Goal: Register for event/course

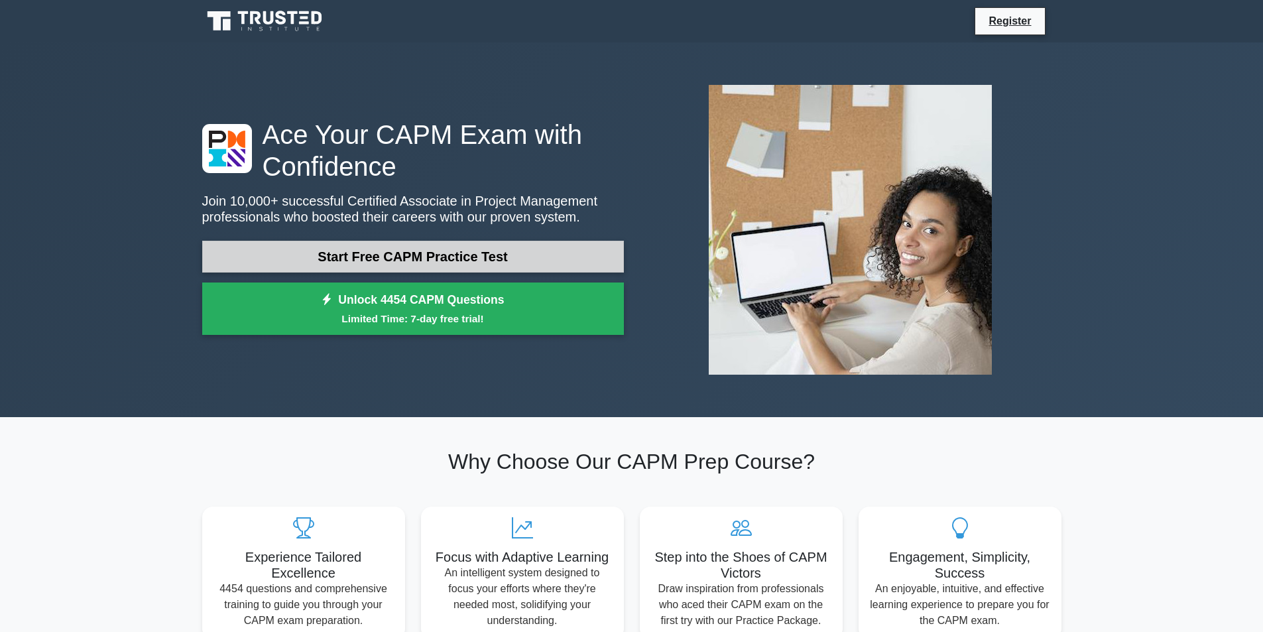
click at [528, 241] on link "Start Free CAPM Practice Test" at bounding box center [413, 257] width 422 height 32
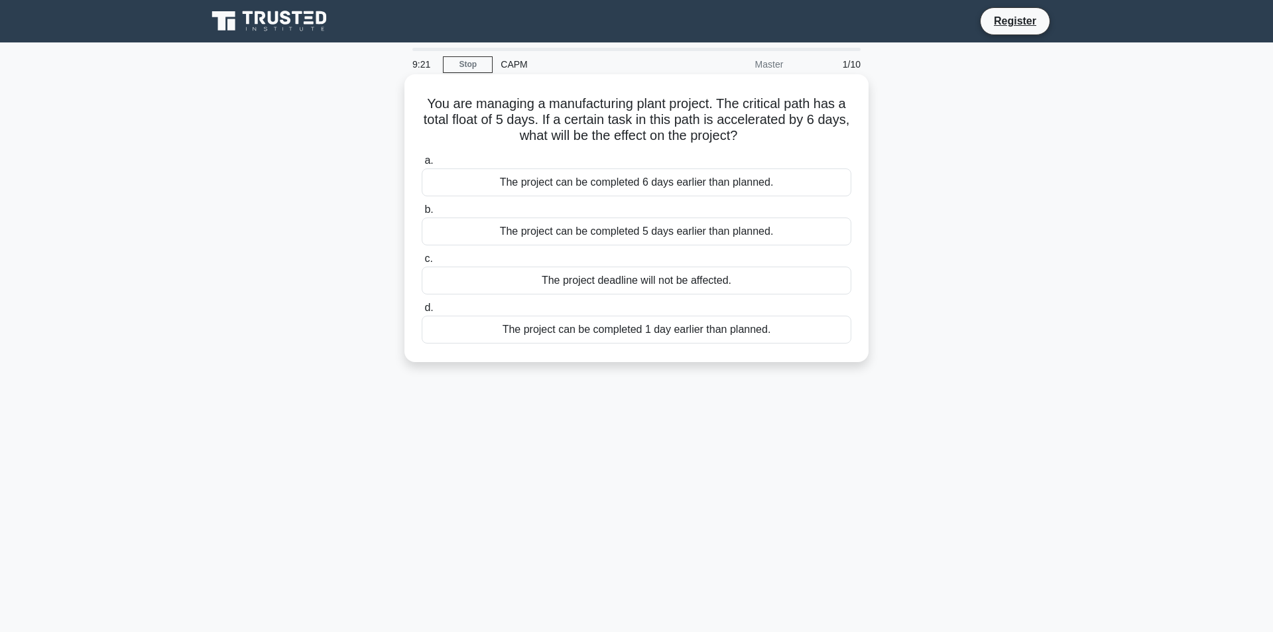
click at [741, 180] on div "The project can be completed 6 days earlier than planned." at bounding box center [637, 182] width 430 height 28
click at [422, 165] on input "a. The project can be completed 6 days earlier than planned." at bounding box center [422, 161] width 0 height 9
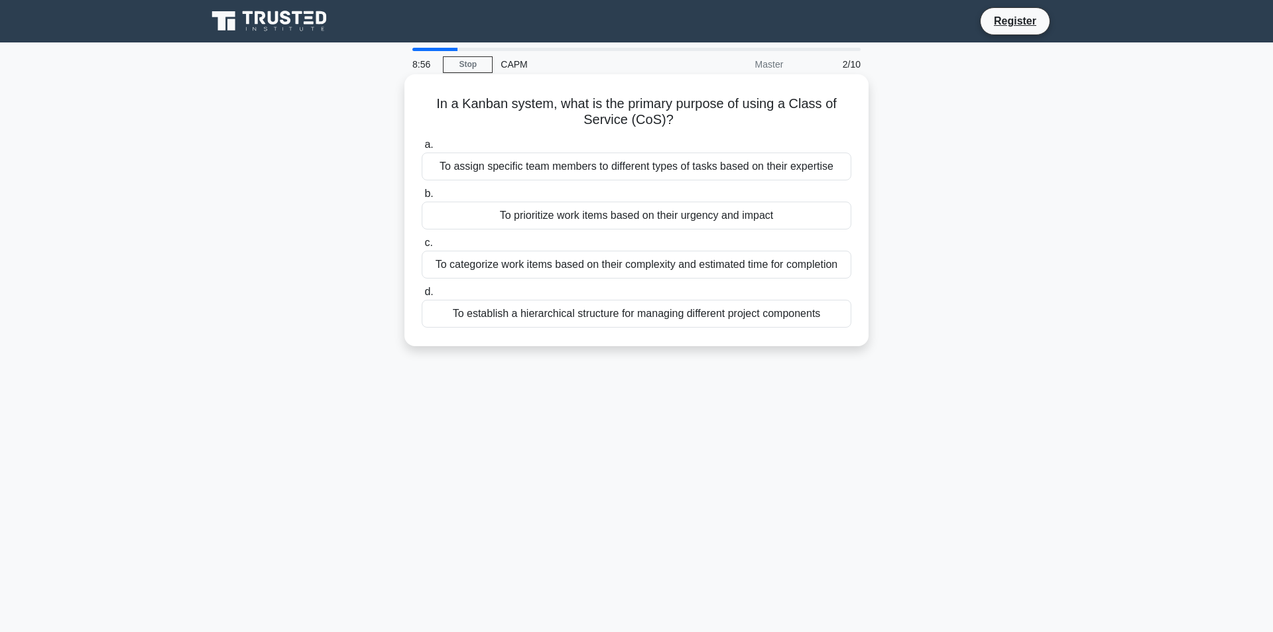
click at [745, 263] on div "To categorize work items based on their complexity and estimated time for compl…" at bounding box center [637, 265] width 430 height 28
click at [422, 247] on input "c. To categorize work items based on their complexity and estimated time for co…" at bounding box center [422, 243] width 0 height 9
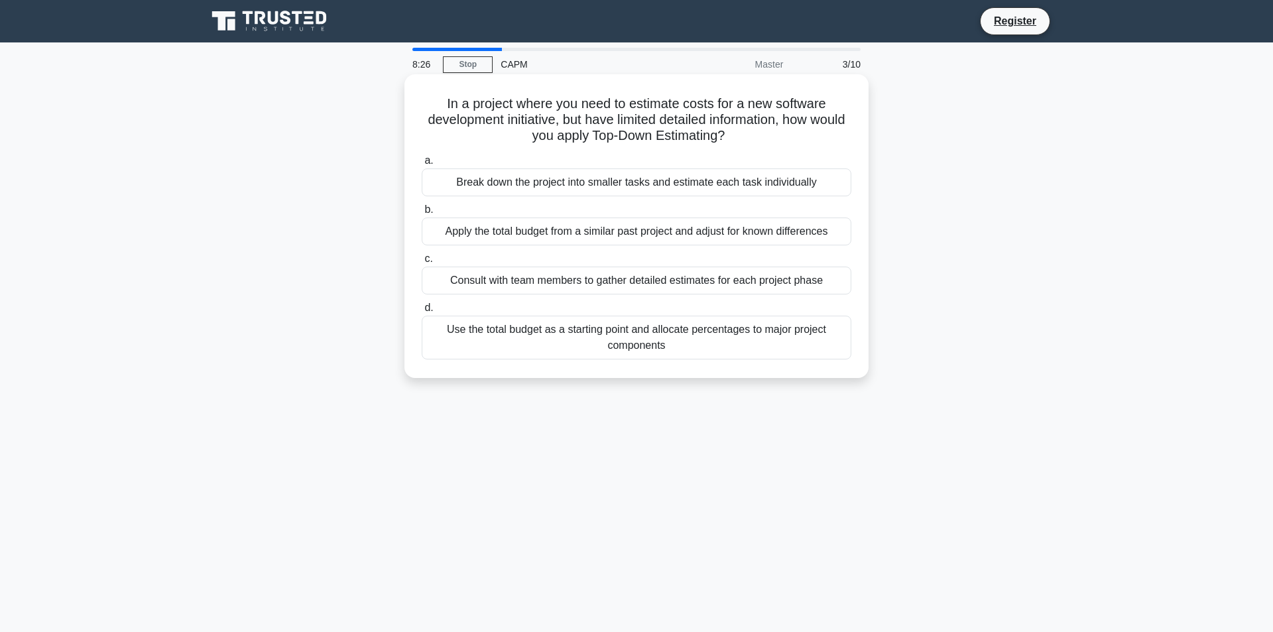
click at [703, 231] on div "Apply the total budget from a similar past project and adjust for known differe…" at bounding box center [637, 232] width 430 height 28
click at [422, 214] on input "b. Apply the total budget from a similar past project and adjust for known diff…" at bounding box center [422, 210] width 0 height 9
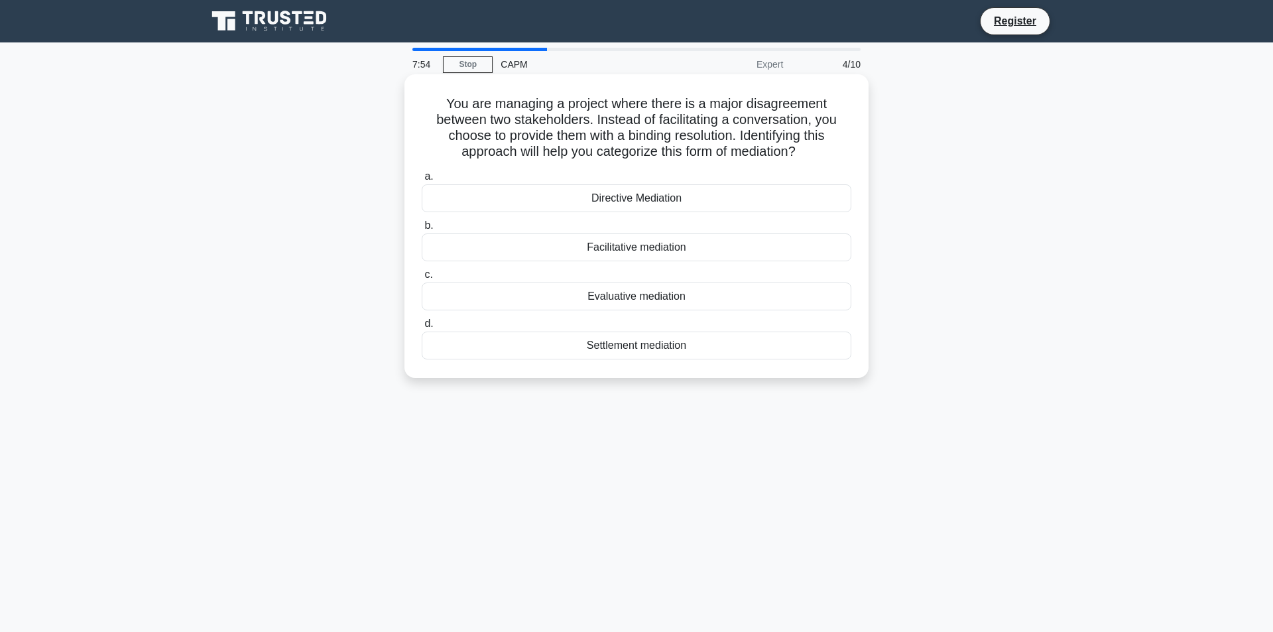
click at [690, 345] on div "Settlement mediation" at bounding box center [637, 346] width 430 height 28
click at [422, 328] on input "d. Settlement mediation" at bounding box center [422, 324] width 0 height 9
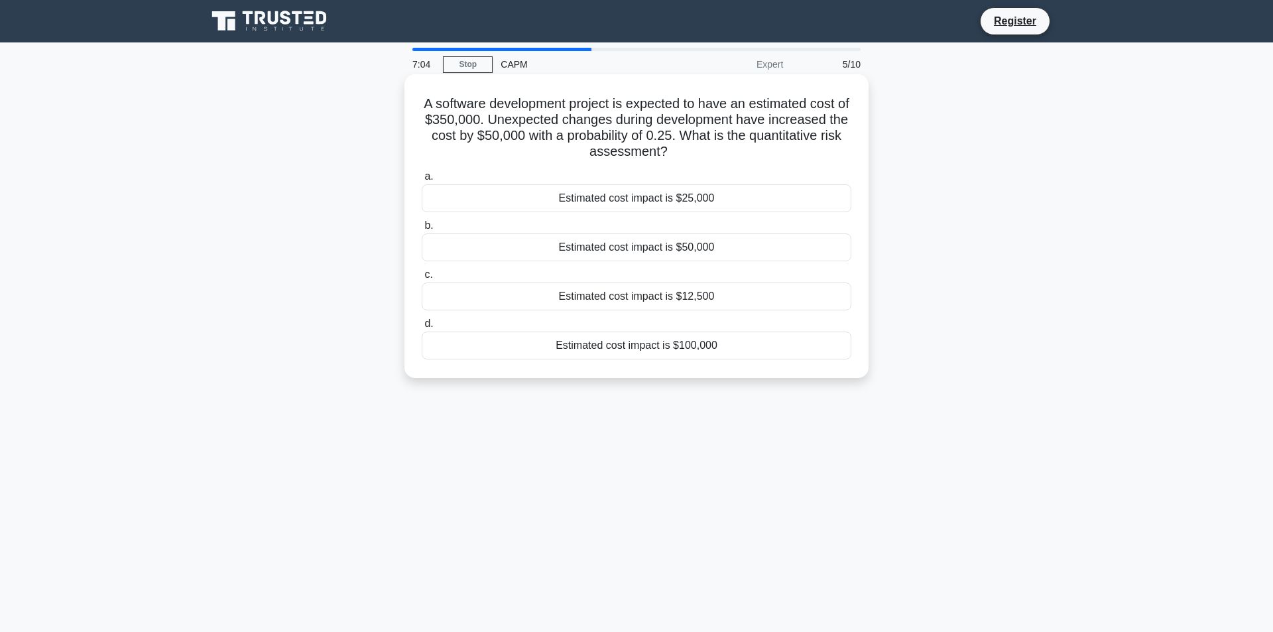
click at [605, 346] on div "Estimated cost impact is $100,000" at bounding box center [637, 346] width 430 height 28
click at [422, 328] on input "d. Estimated cost impact is $100,000" at bounding box center [422, 324] width 0 height 9
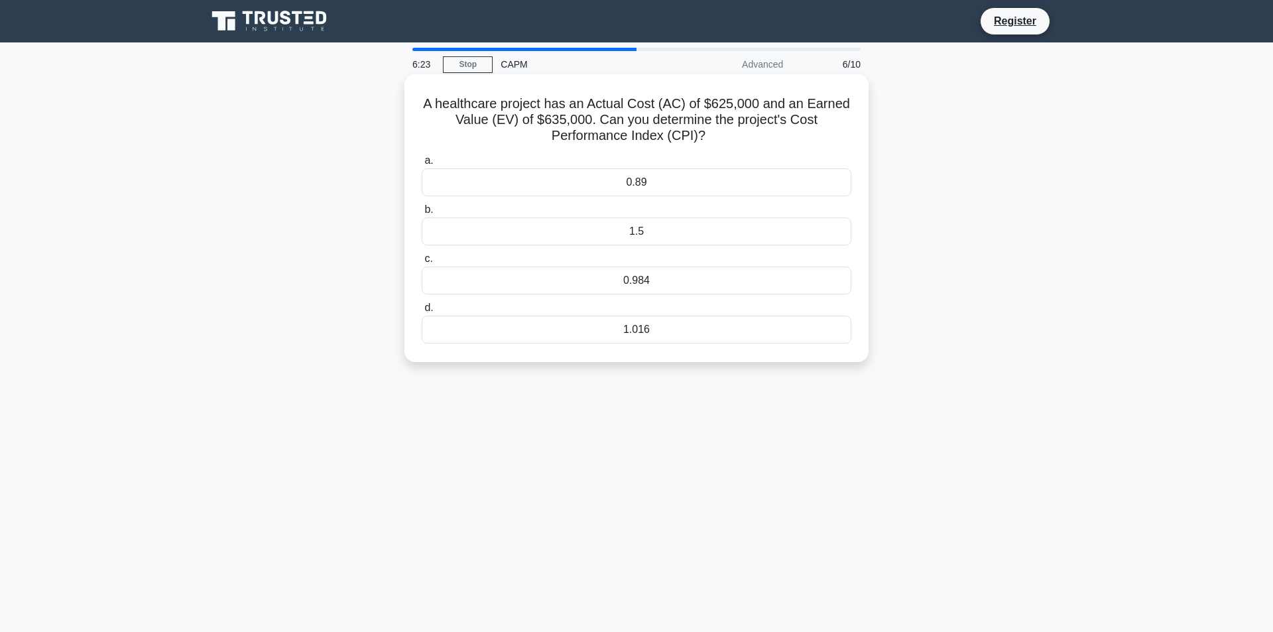
click at [703, 277] on div "0.984" at bounding box center [637, 281] width 430 height 28
click at [422, 263] on input "c. 0.984" at bounding box center [422, 259] width 0 height 9
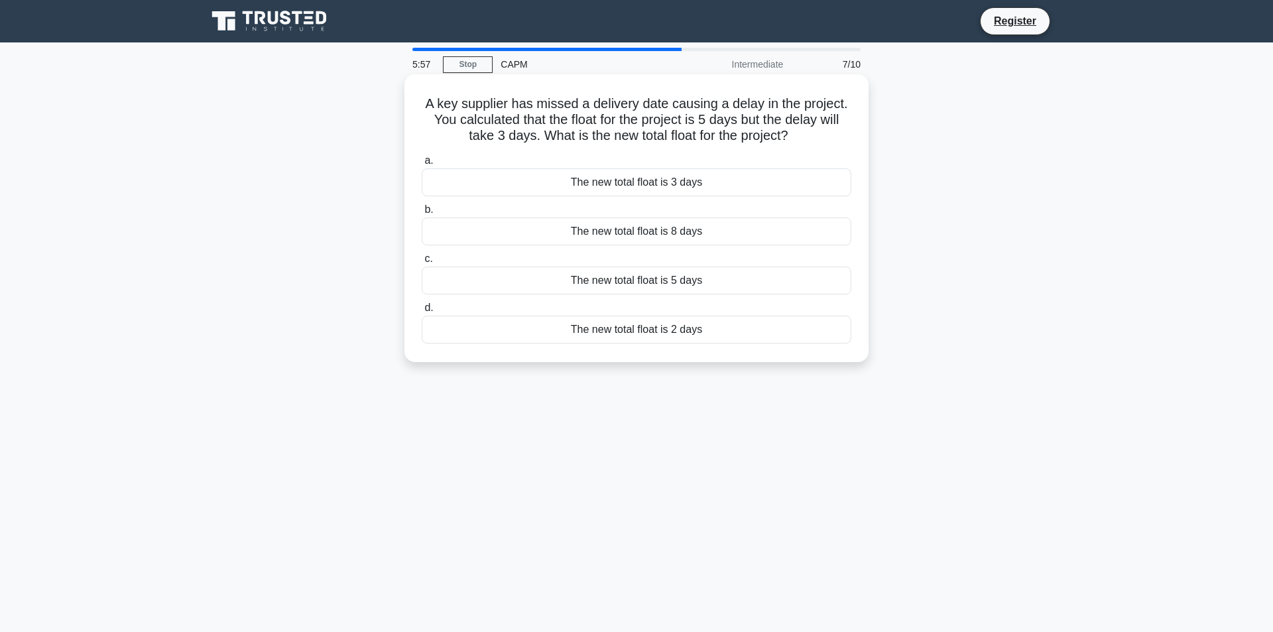
click at [738, 326] on div "The new total float is 2 days" at bounding box center [637, 330] width 430 height 28
click at [422, 312] on input "d. The new total float is 2 days" at bounding box center [422, 308] width 0 height 9
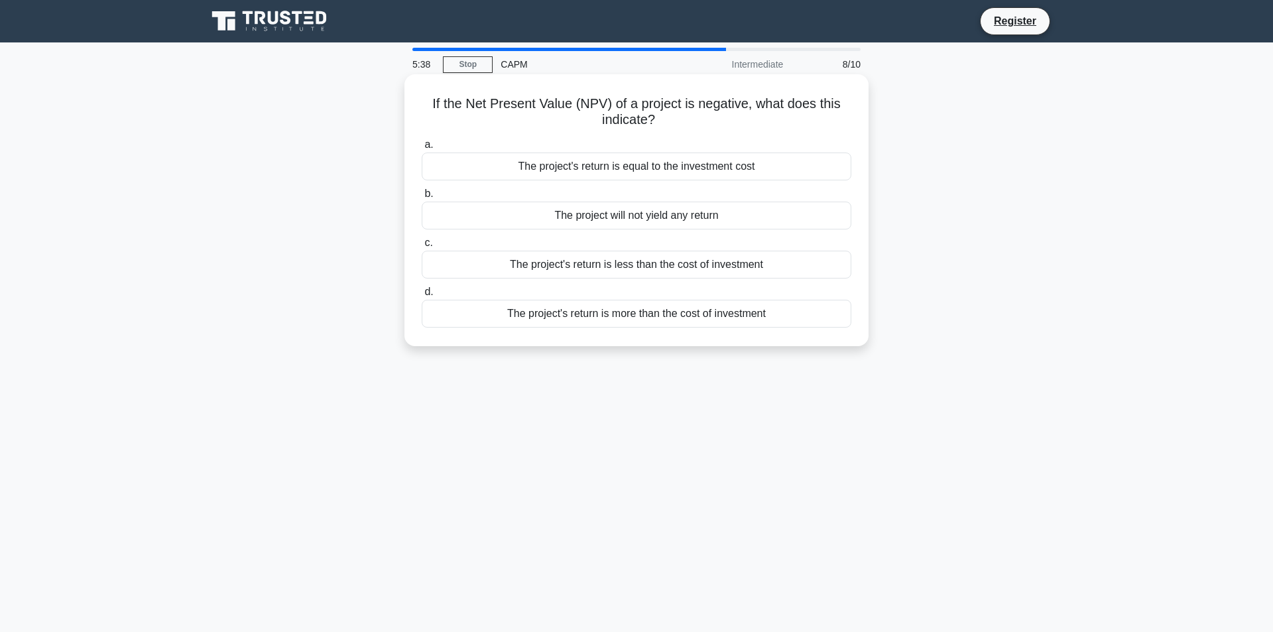
click at [692, 264] on div "The project's return is less than the cost of investment" at bounding box center [637, 265] width 430 height 28
click at [422, 247] on input "c. The project's return is less than the cost of investment" at bounding box center [422, 243] width 0 height 9
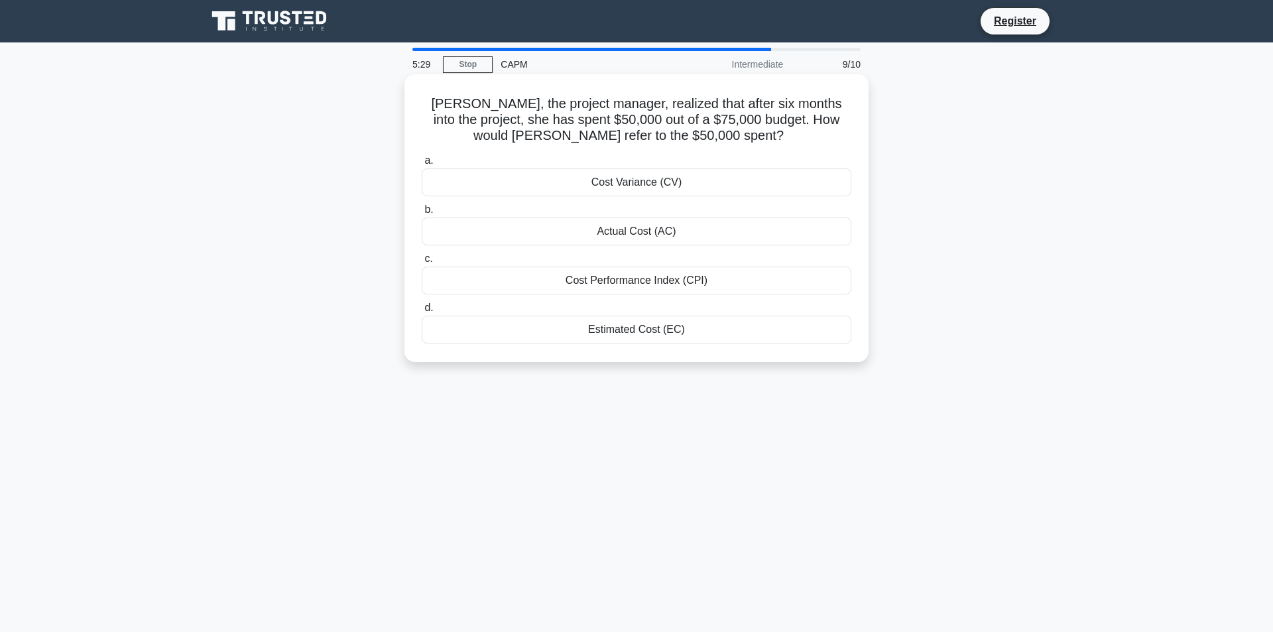
click at [701, 226] on div "Actual Cost (AC)" at bounding box center [637, 232] width 430 height 28
click at [422, 214] on input "b. Actual Cost (AC)" at bounding box center [422, 210] width 0 height 9
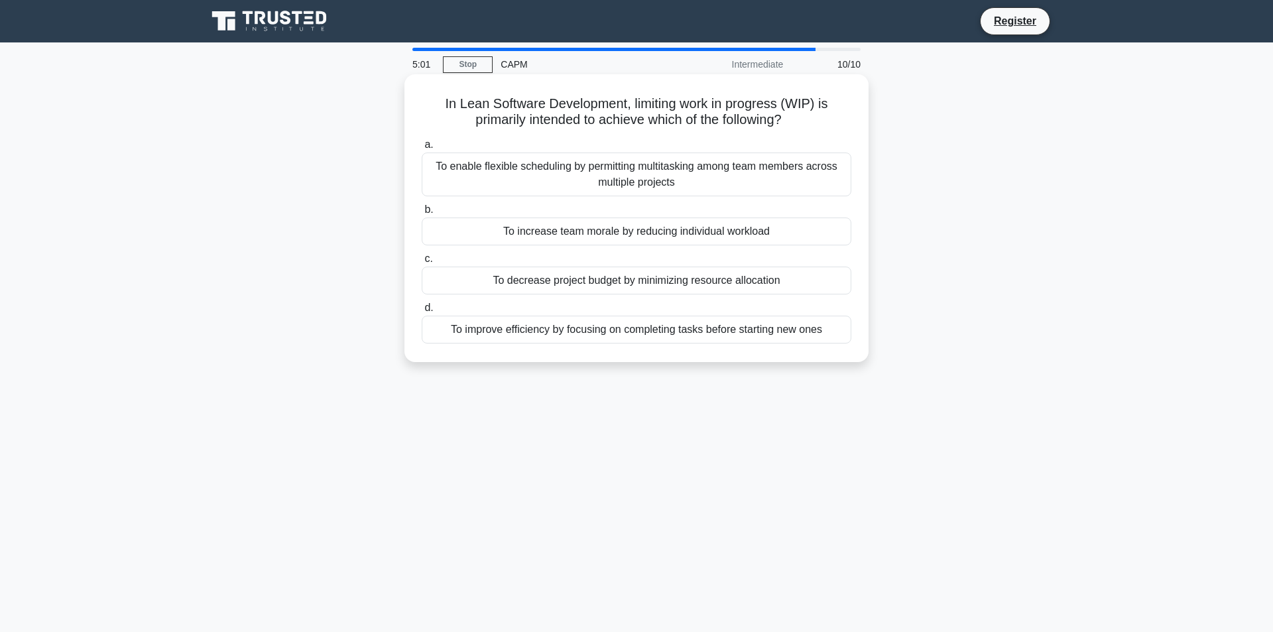
click at [687, 280] on div "To decrease project budget by minimizing resource allocation" at bounding box center [637, 281] width 430 height 28
click at [422, 263] on input "c. To decrease project budget by minimizing resource allocation" at bounding box center [422, 259] width 0 height 9
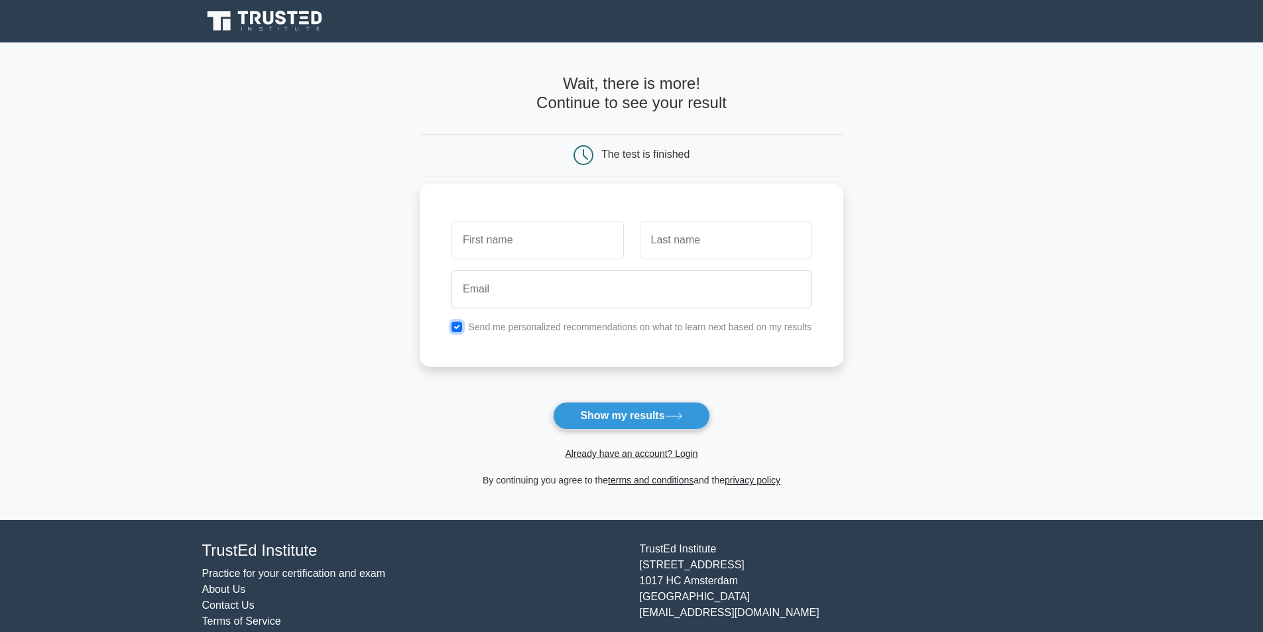
click at [458, 324] on input "checkbox" at bounding box center [457, 327] width 11 height 11
checkbox input "false"
click at [534, 247] on input "text" at bounding box center [538, 240] width 172 height 38
type input "Jenn"
click at [669, 239] on input "text" at bounding box center [726, 240] width 172 height 38
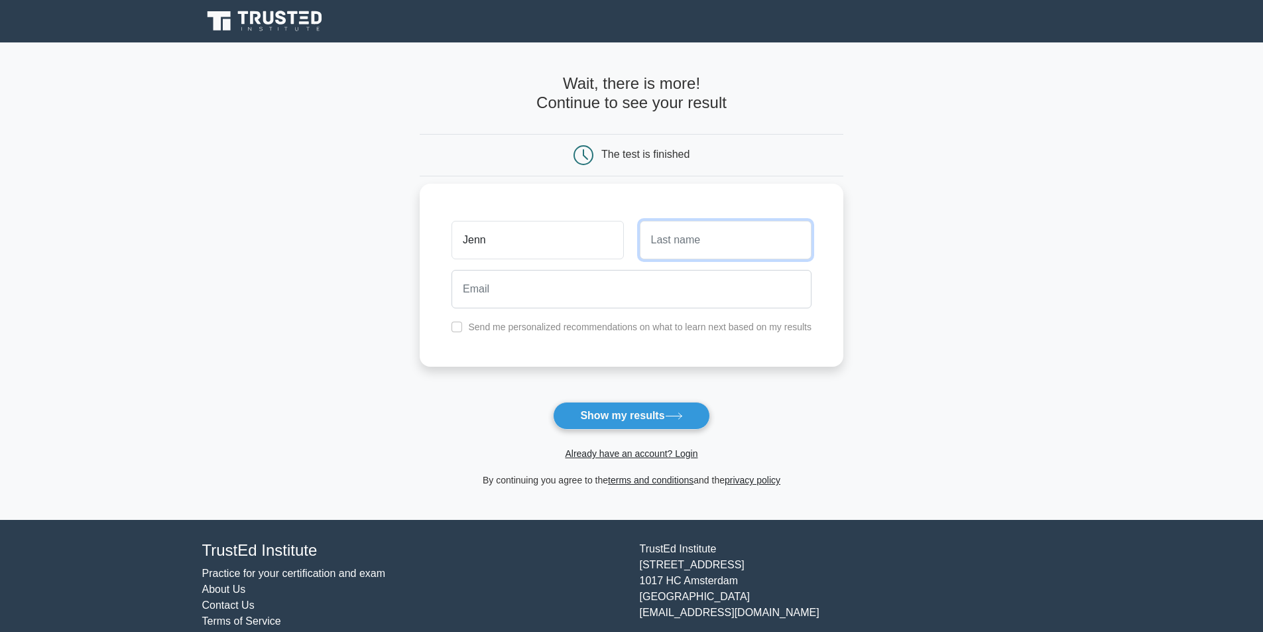
type input "[PERSON_NAME]"
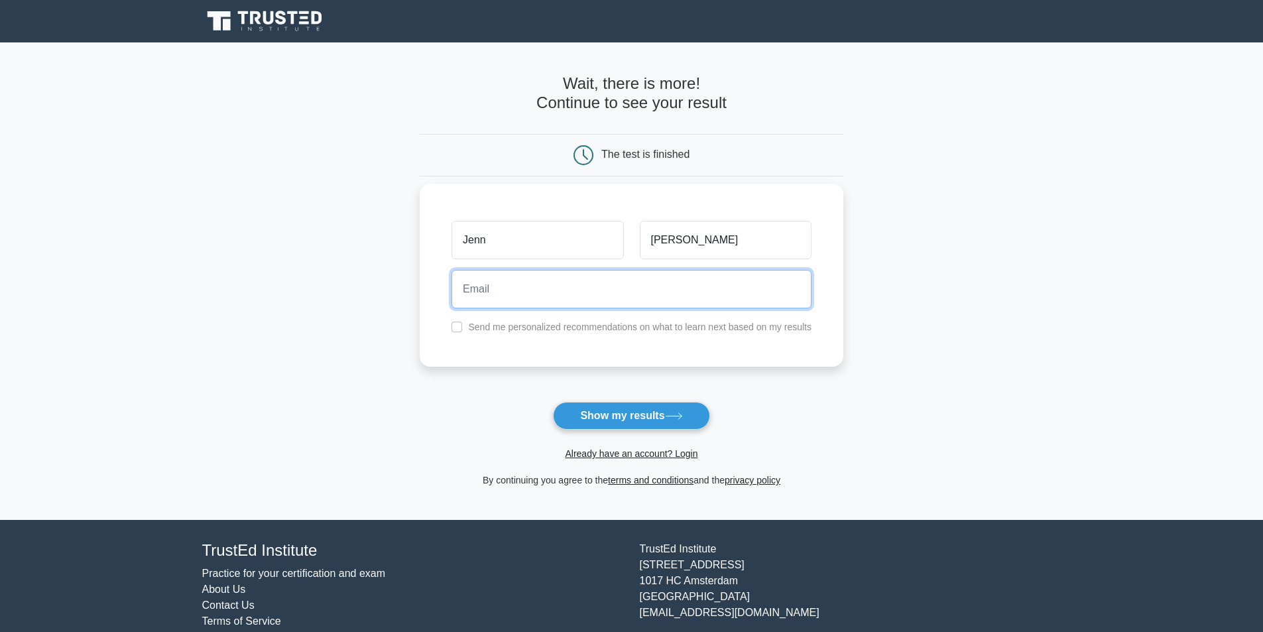
click at [591, 289] on input "email" at bounding box center [632, 289] width 360 height 38
type input "[PERSON_NAME][EMAIL_ADDRESS][DOMAIN_NAME]"
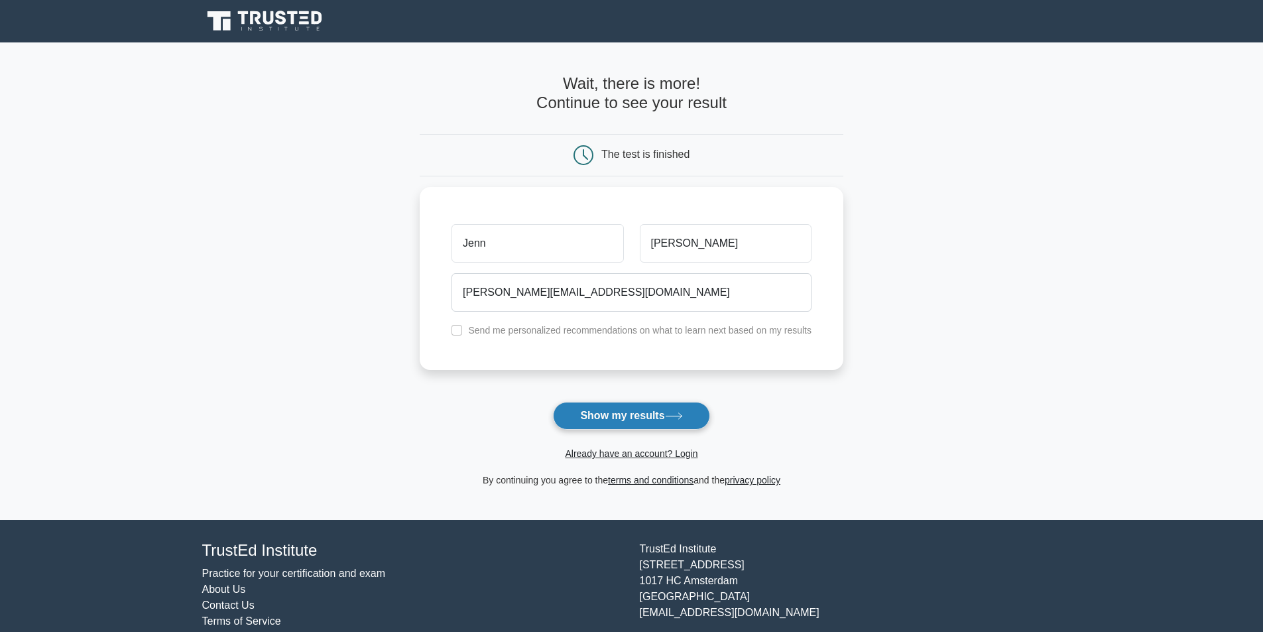
click at [628, 402] on button "Show my results" at bounding box center [631, 416] width 157 height 28
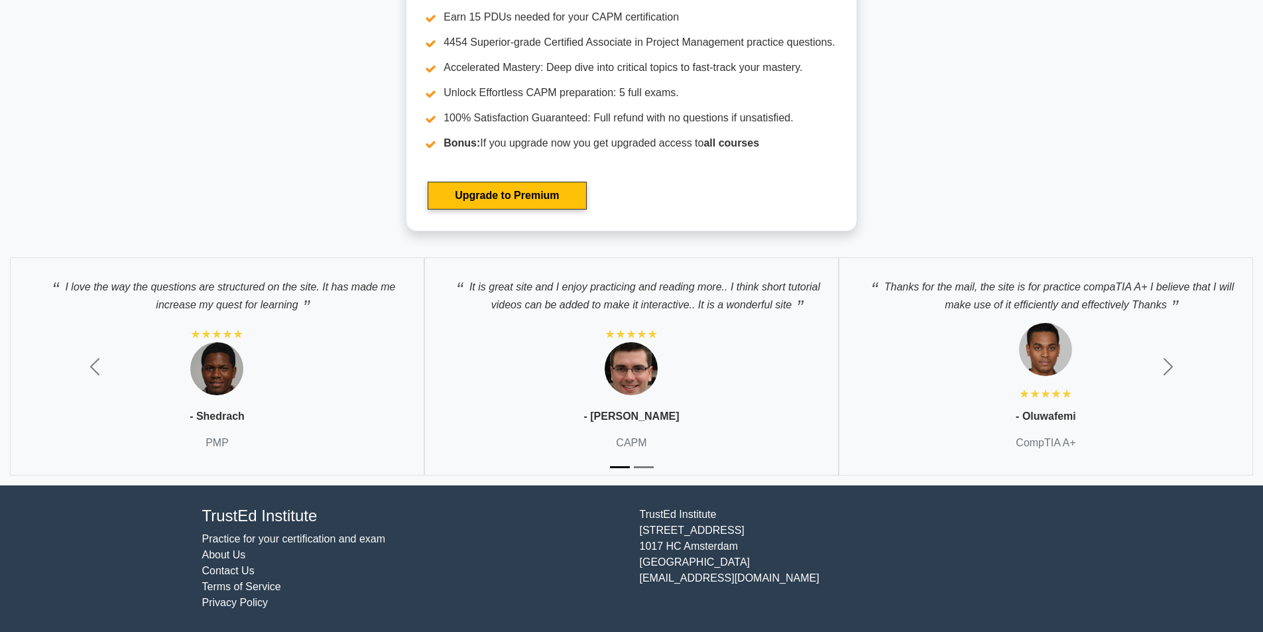
scroll to position [4751, 0]
